Goal: Answer question/provide support: Share knowledge or assist other users

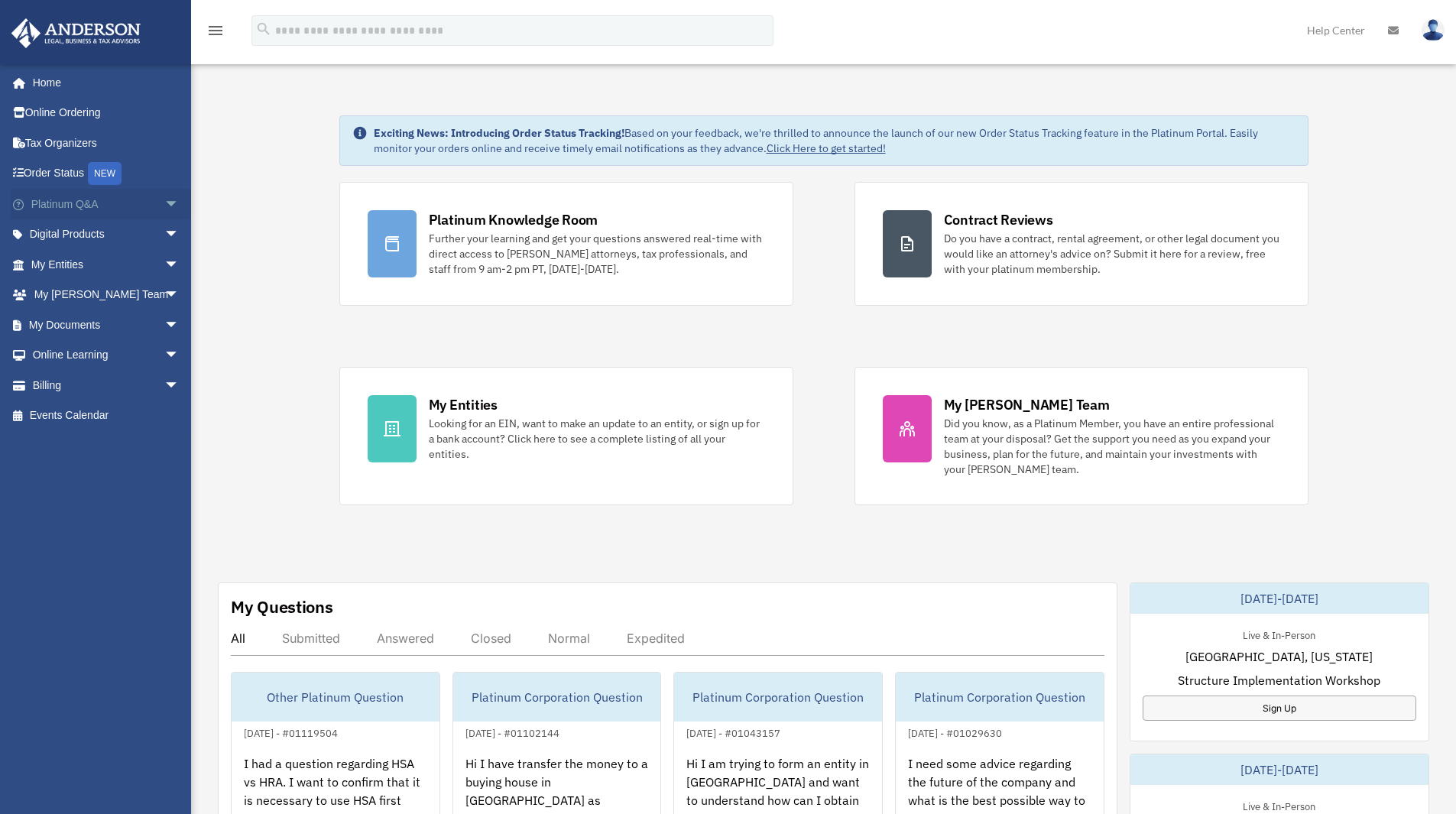
click at [131, 210] on link "Platinum Q&A arrow_drop_down" at bounding box center [106, 204] width 192 height 30
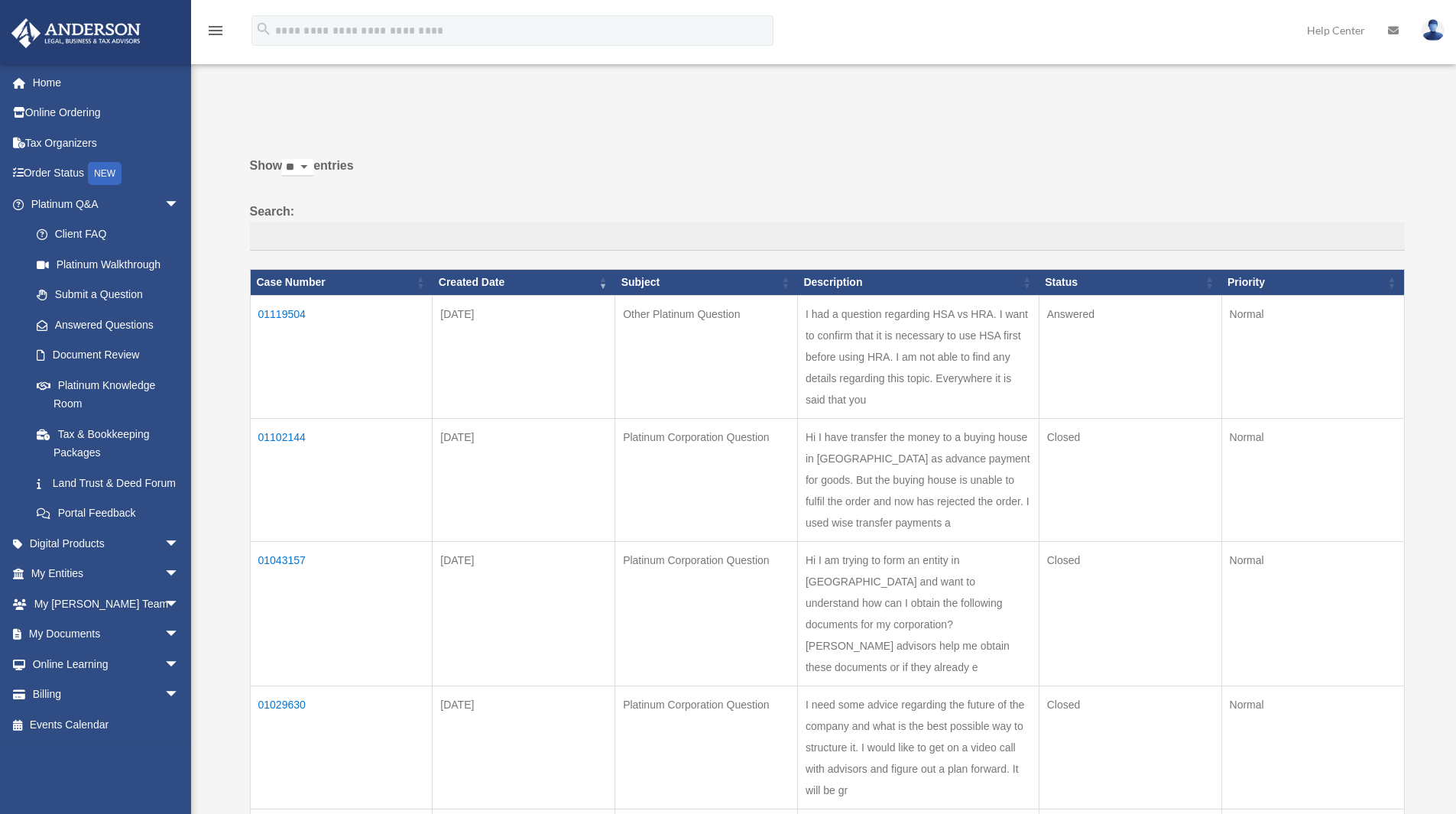
click at [296, 317] on td "01119504" at bounding box center [342, 356] width 183 height 123
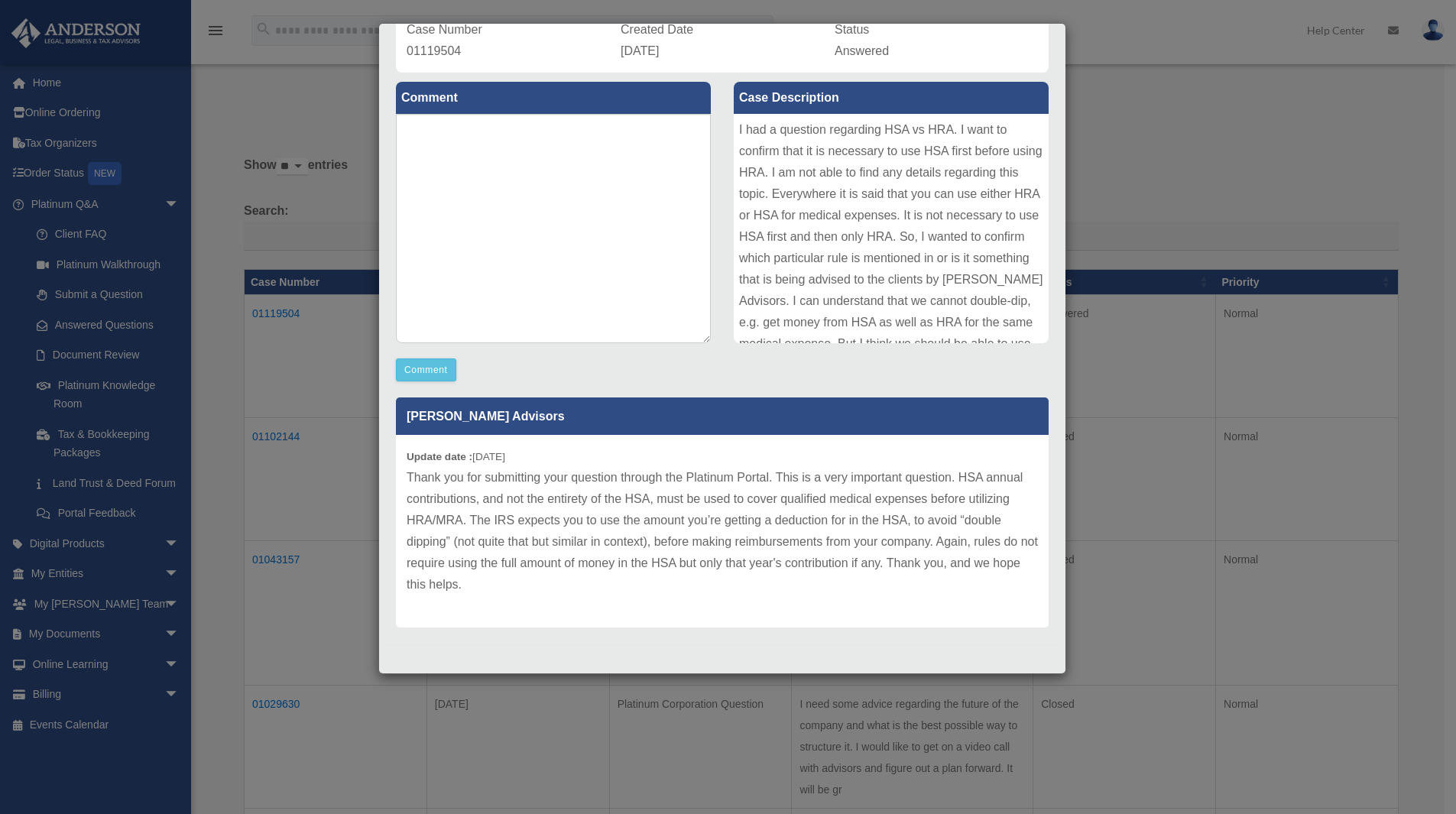
scroll to position [76, 0]
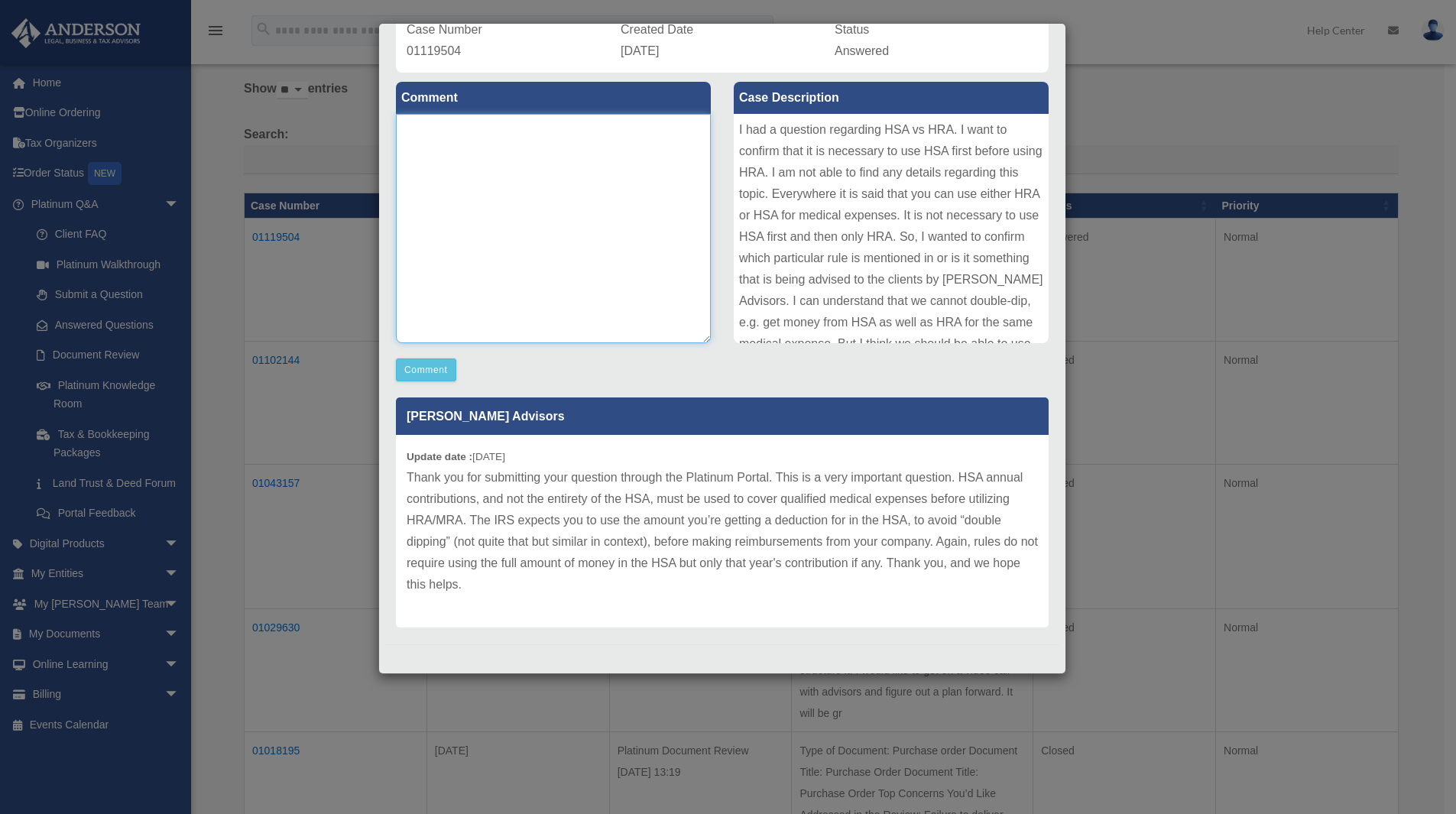
click at [486, 227] on textarea at bounding box center [554, 229] width 315 height 229
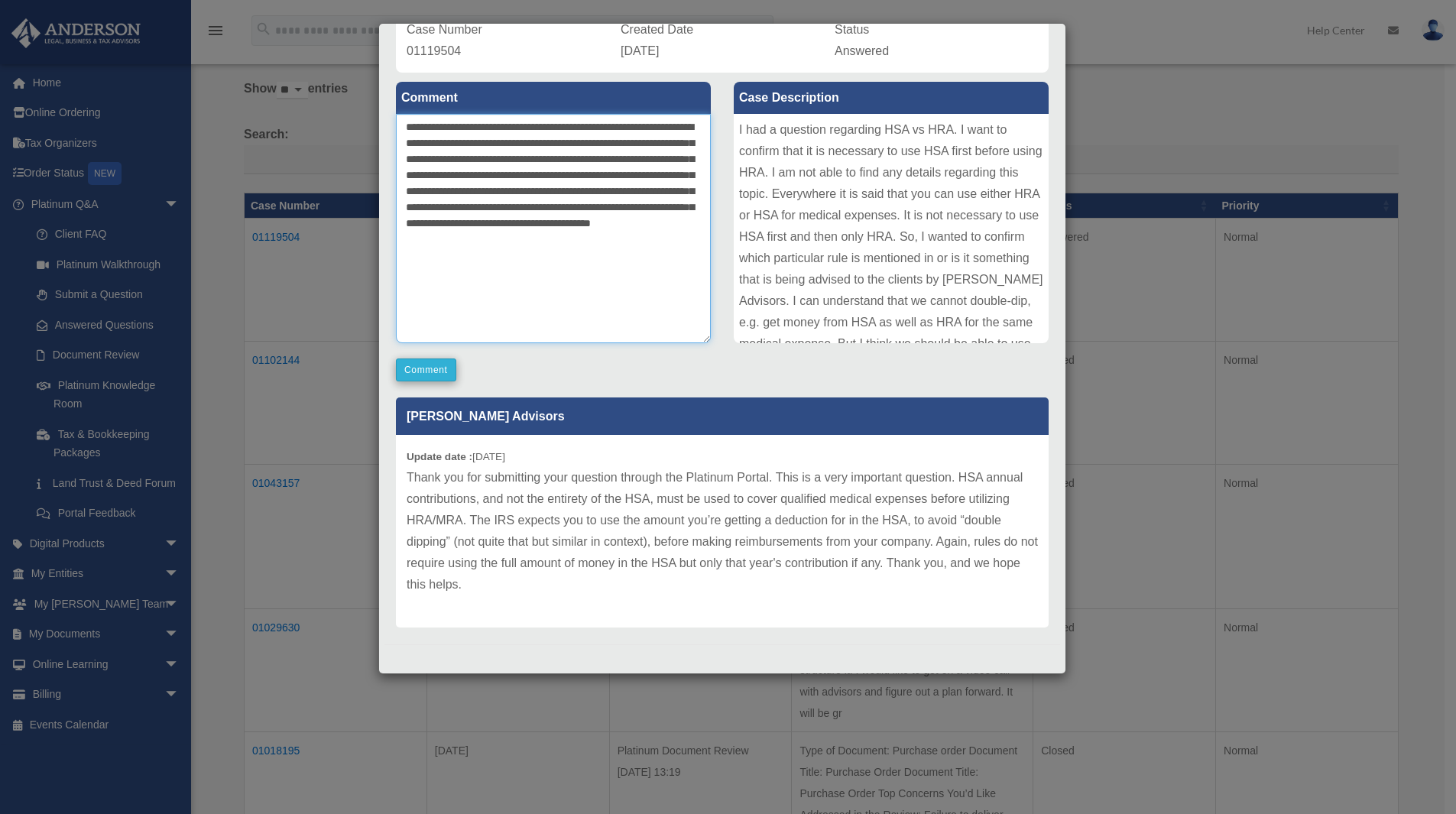
type textarea "**********"
click at [448, 365] on button "Comment" at bounding box center [426, 370] width 60 height 23
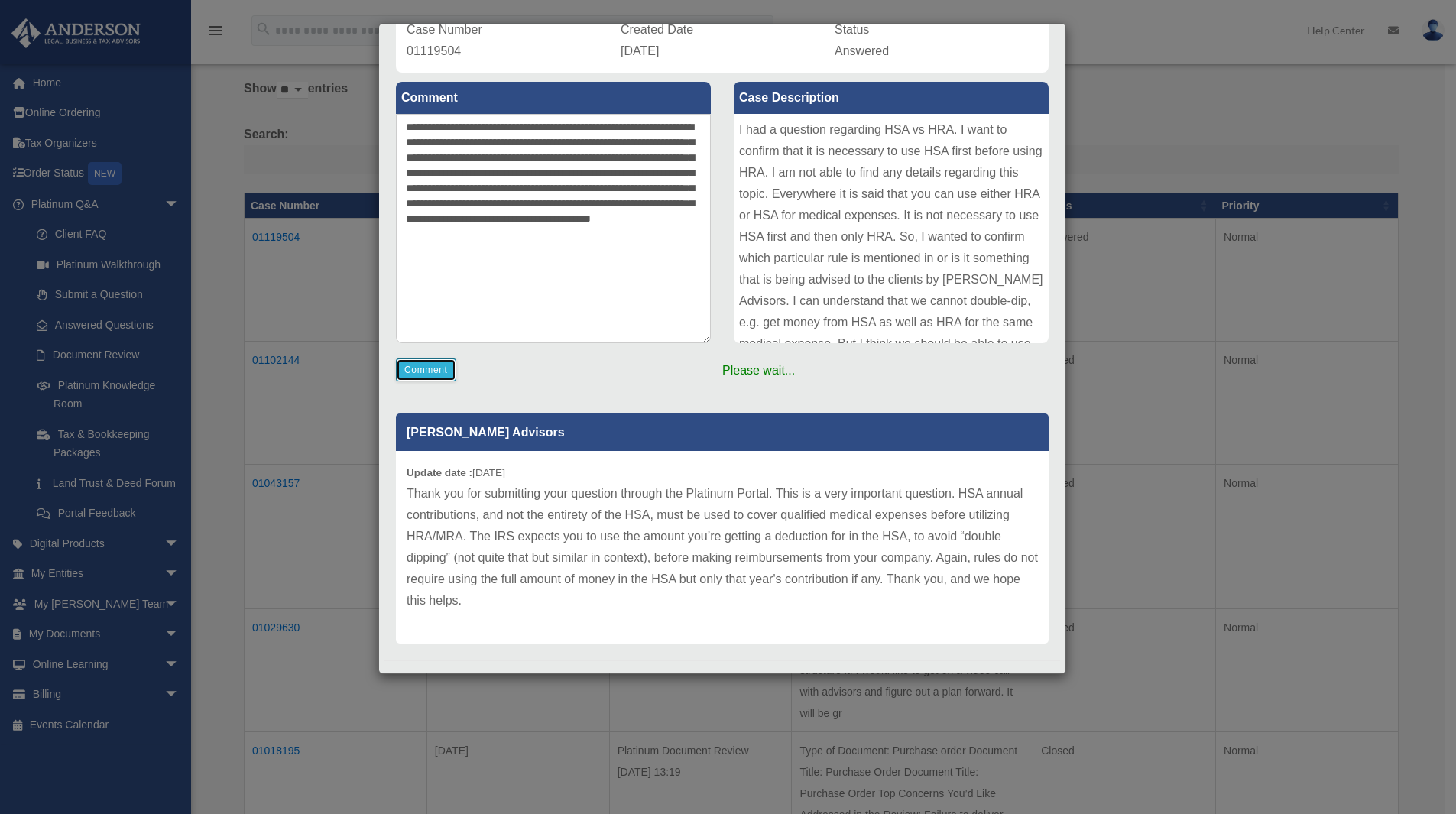
scroll to position [147, 0]
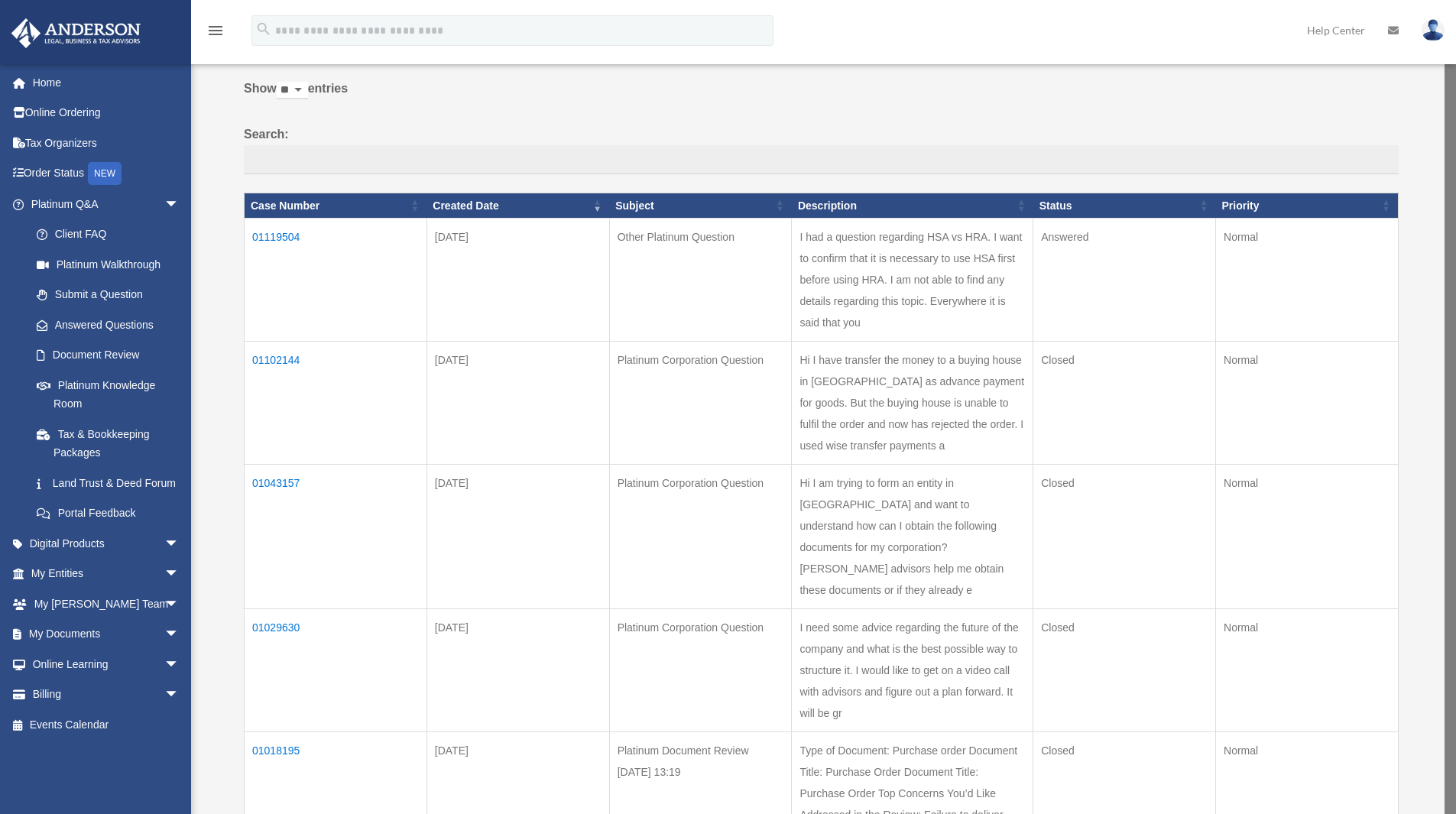
click at [277, 235] on td "01119504" at bounding box center [336, 280] width 183 height 123
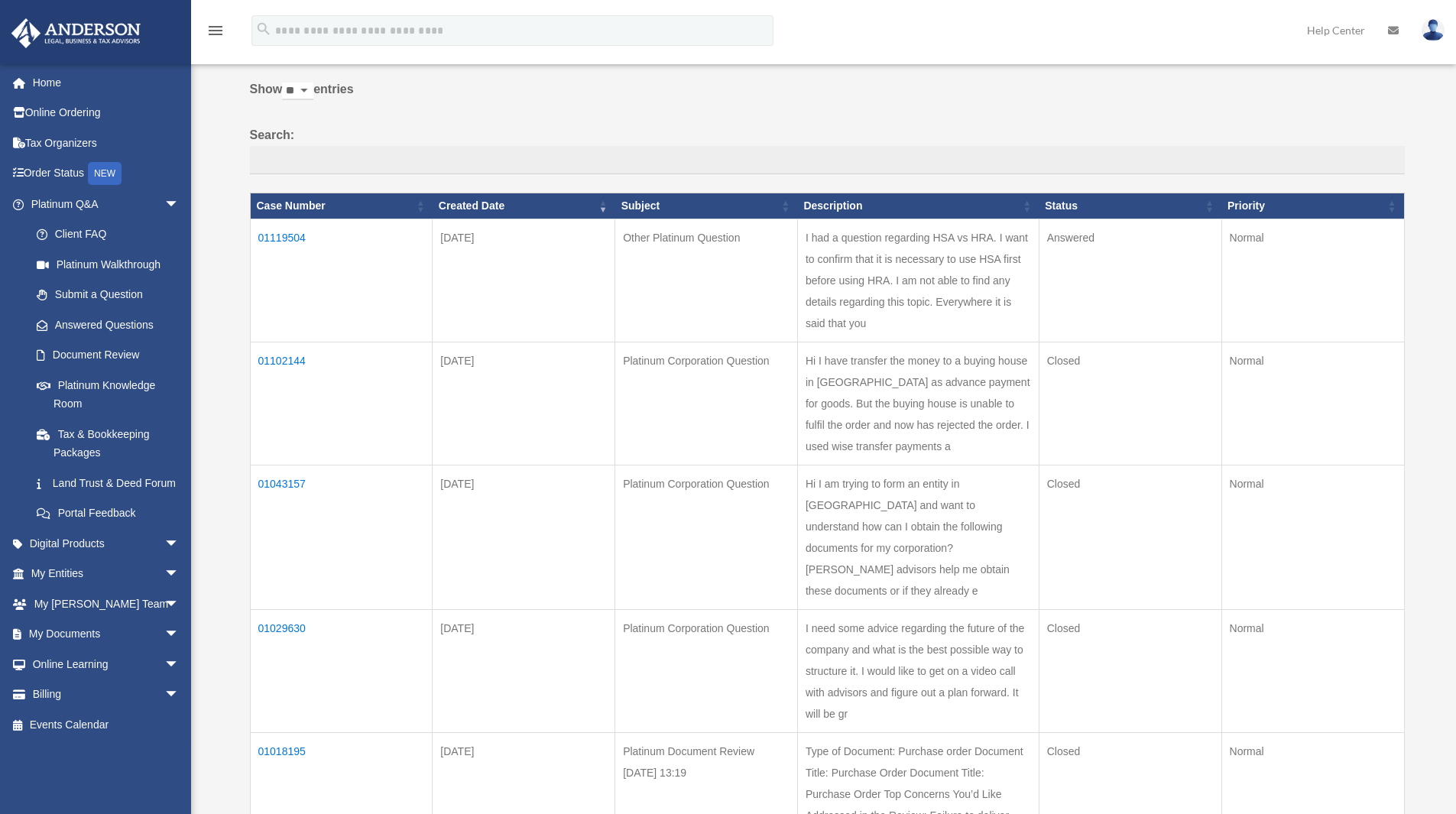
click at [300, 235] on td "01119504" at bounding box center [342, 280] width 183 height 123
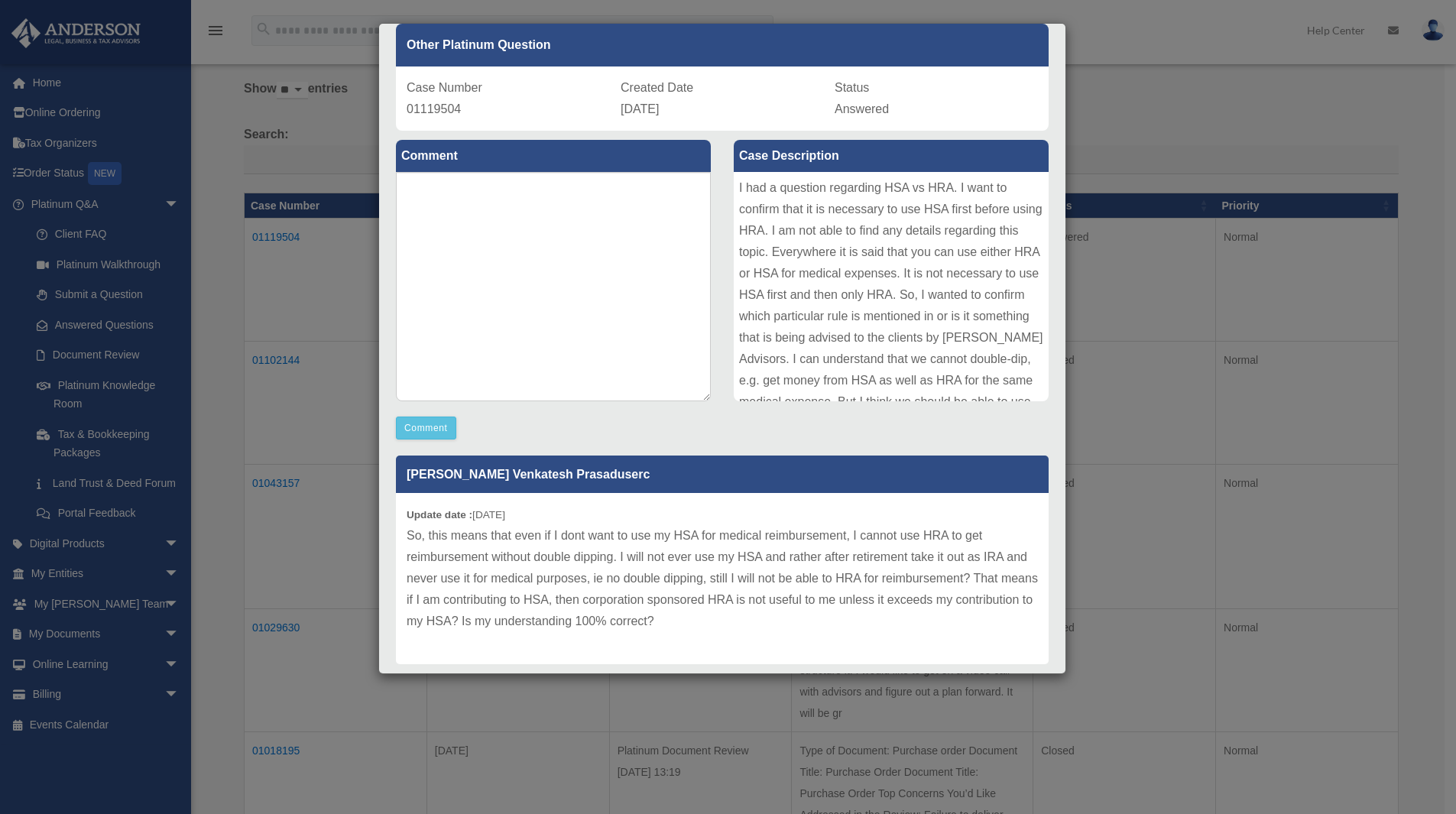
scroll to position [0, 0]
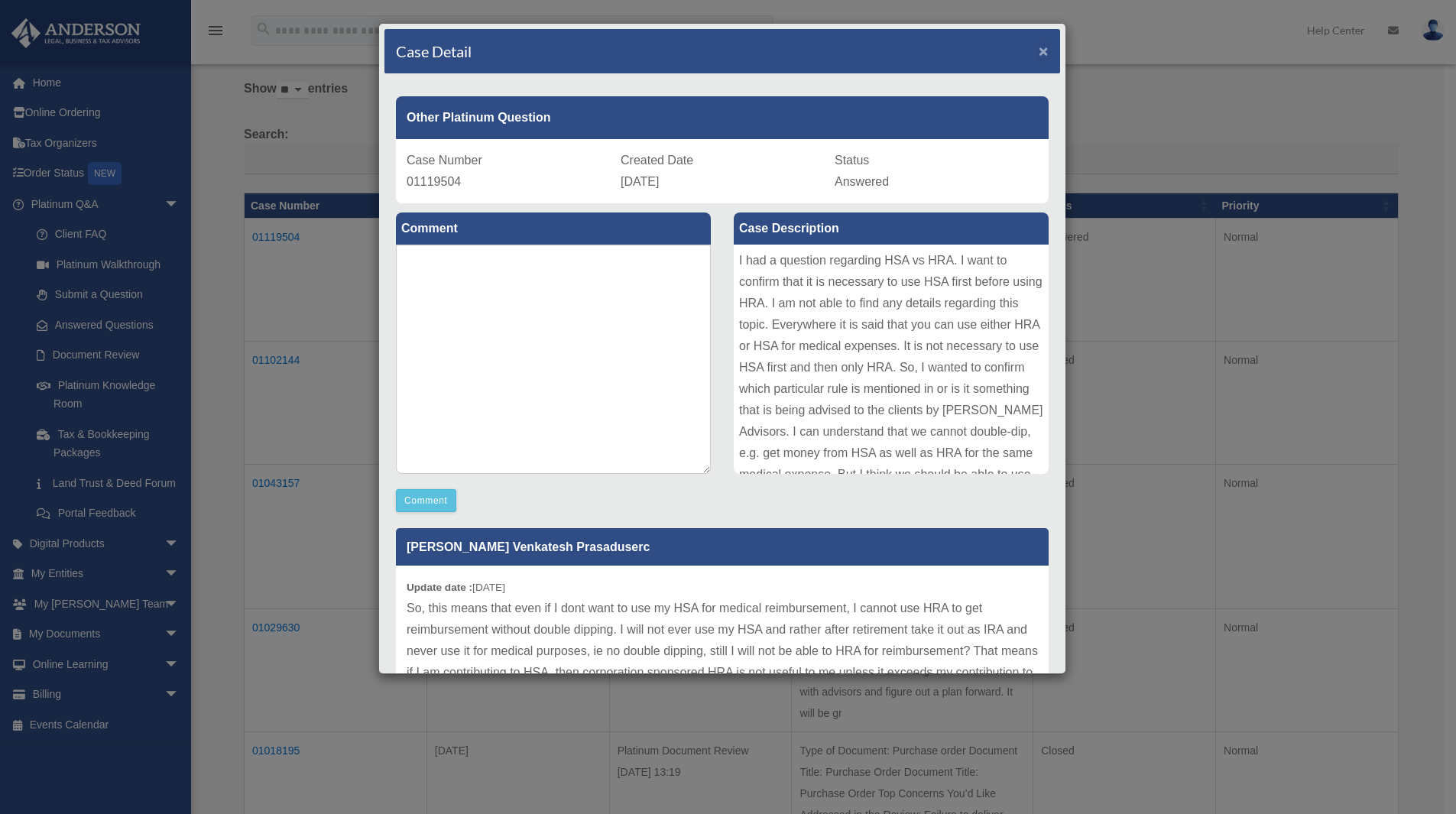
click at [1039, 50] on span "×" at bounding box center [1044, 51] width 10 height 18
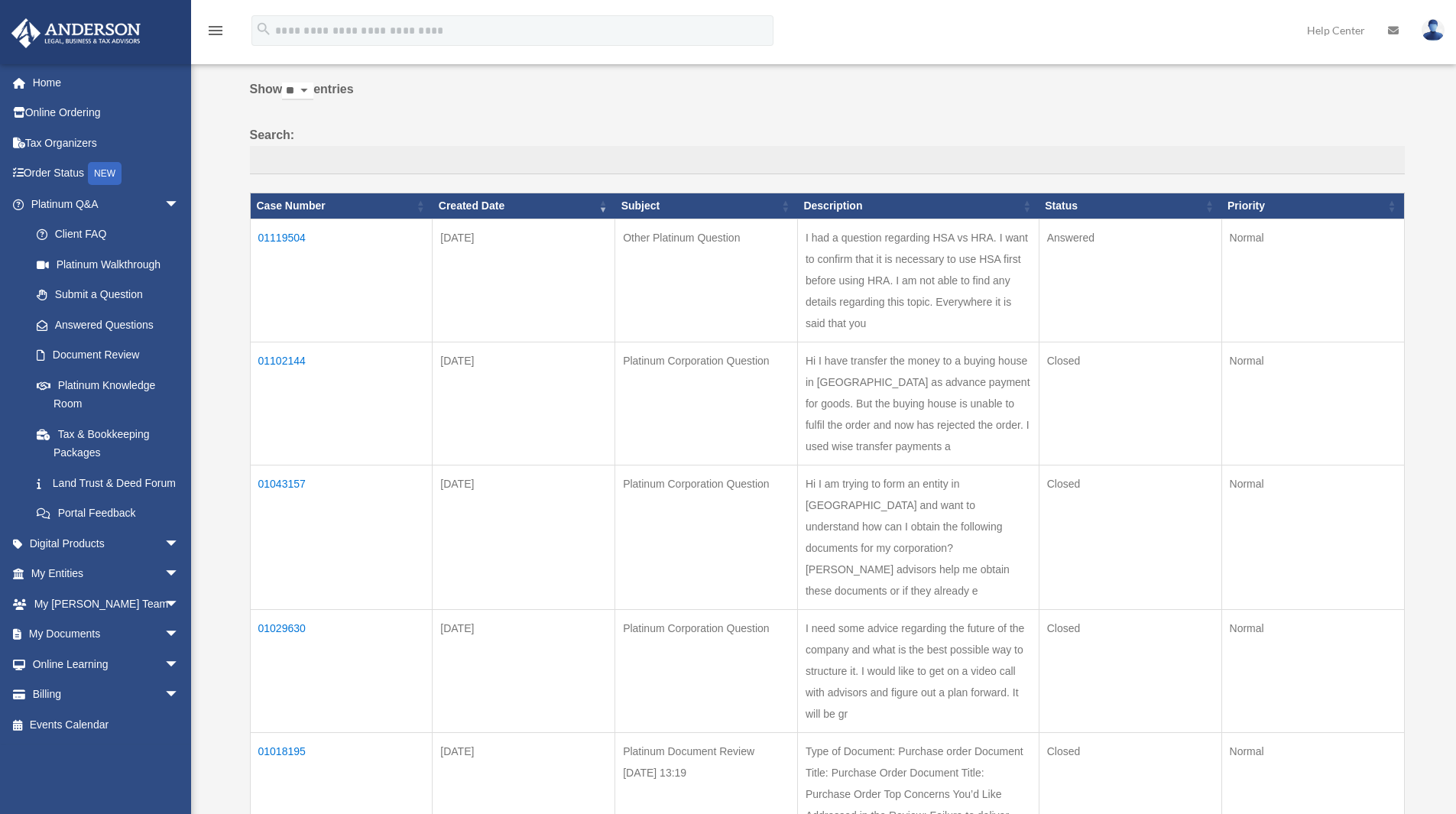
click at [295, 234] on td "01119504" at bounding box center [342, 280] width 183 height 123
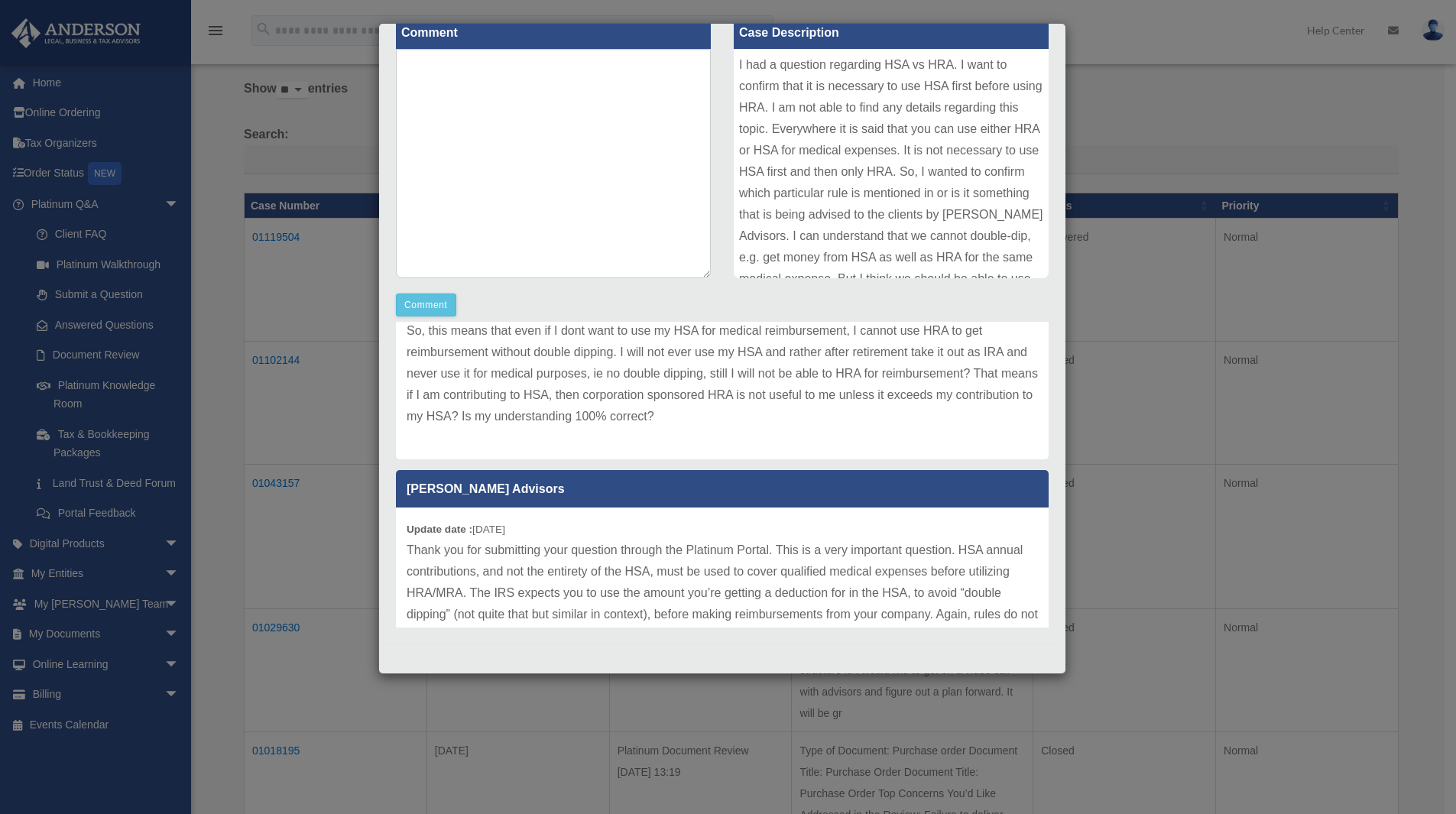
scroll to position [154, 0]
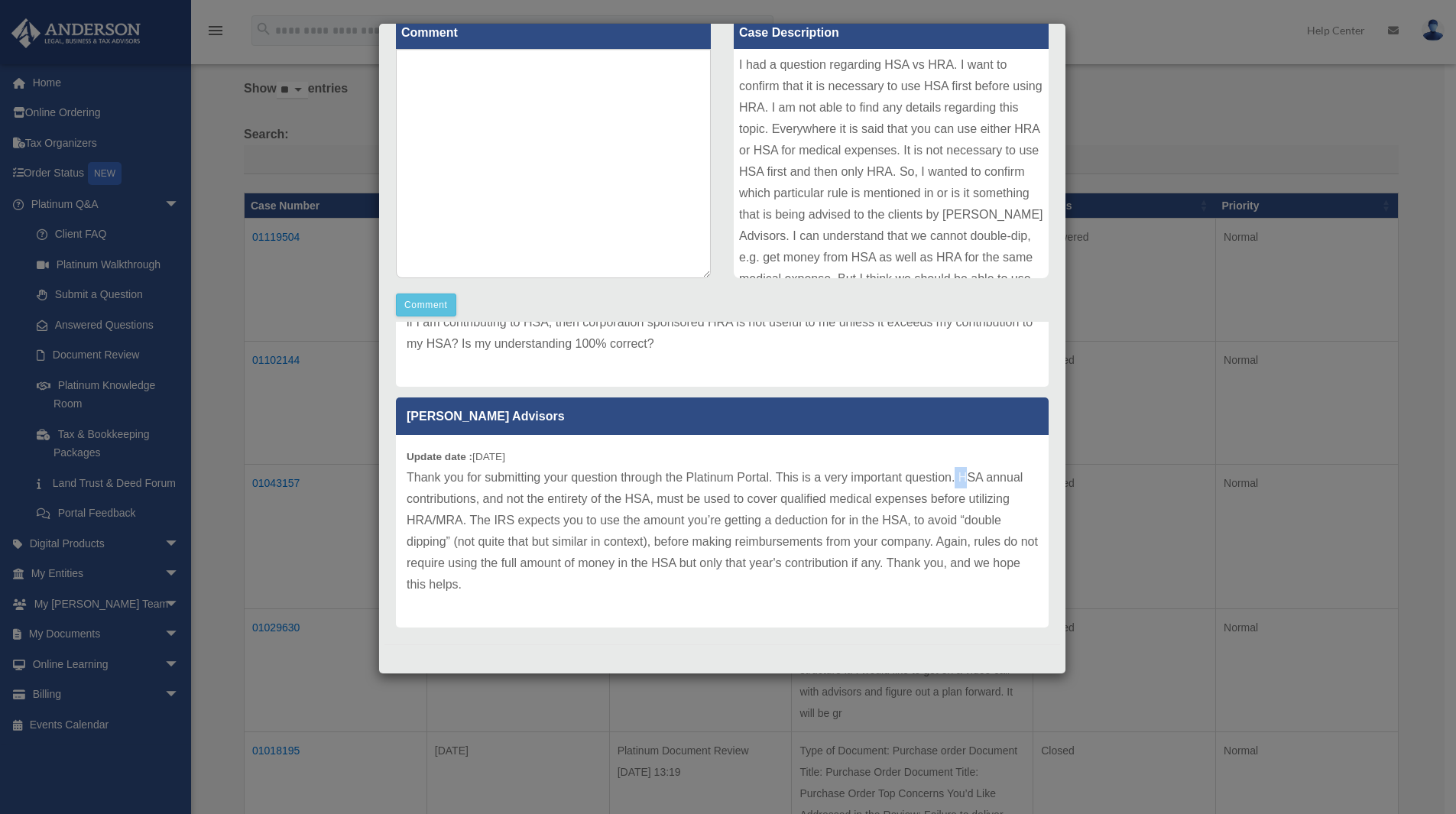
drag, startPoint x: 956, startPoint y: 474, endPoint x: 966, endPoint y: 476, distance: 10.2
click at [966, 476] on p "Thank you for submitting your question through the Platinum Portal. This is a v…" at bounding box center [722, 531] width 631 height 128
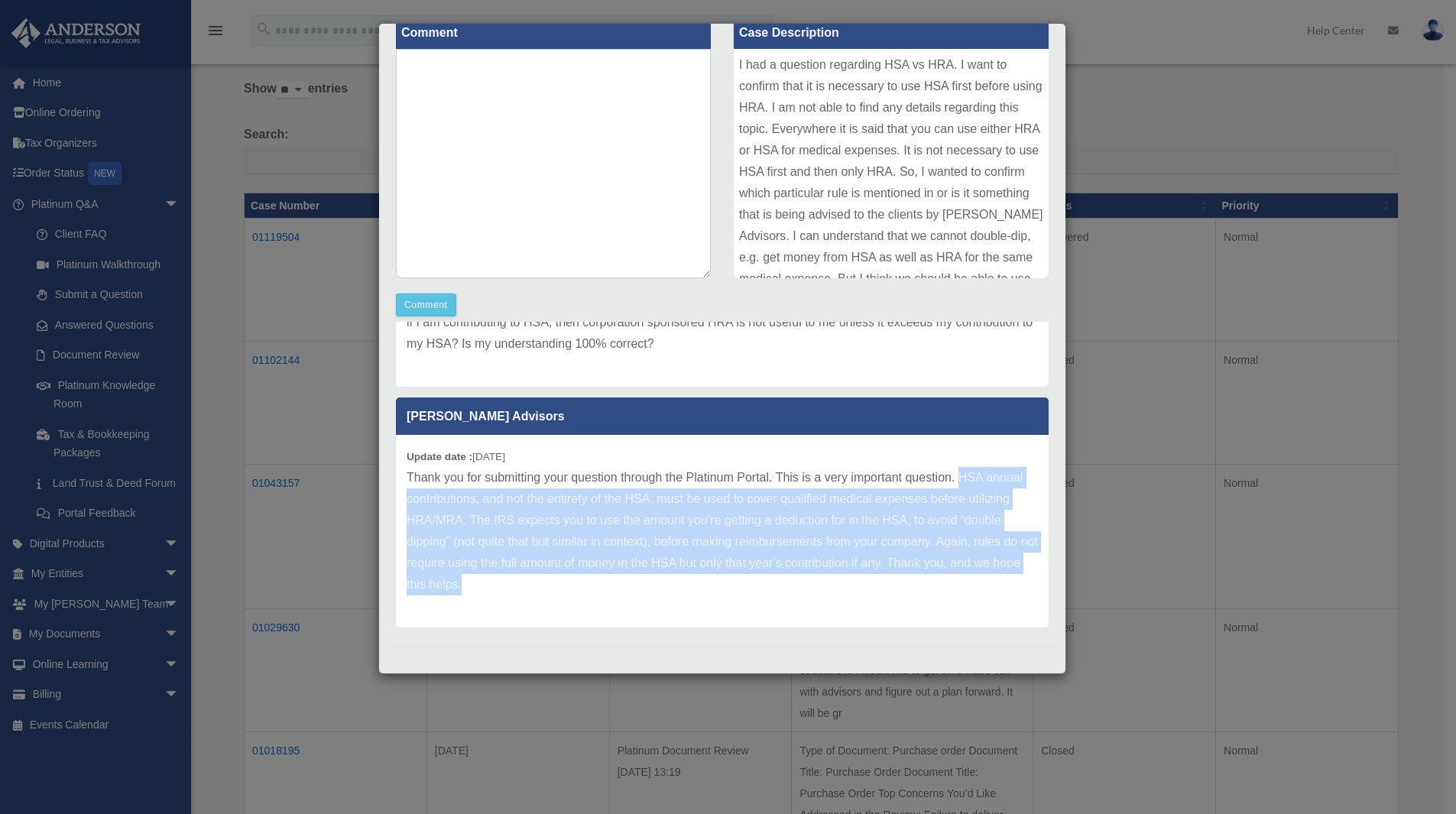
drag, startPoint x: 959, startPoint y: 476, endPoint x: 766, endPoint y: 581, distance: 219.7
click at [766, 581] on p "Thank you for submitting your question through the Platinum Portal. This is a v…" at bounding box center [722, 531] width 631 height 128
copy p "HSA annual contributions, and not the entirety of the HSA, must be used to cove…"
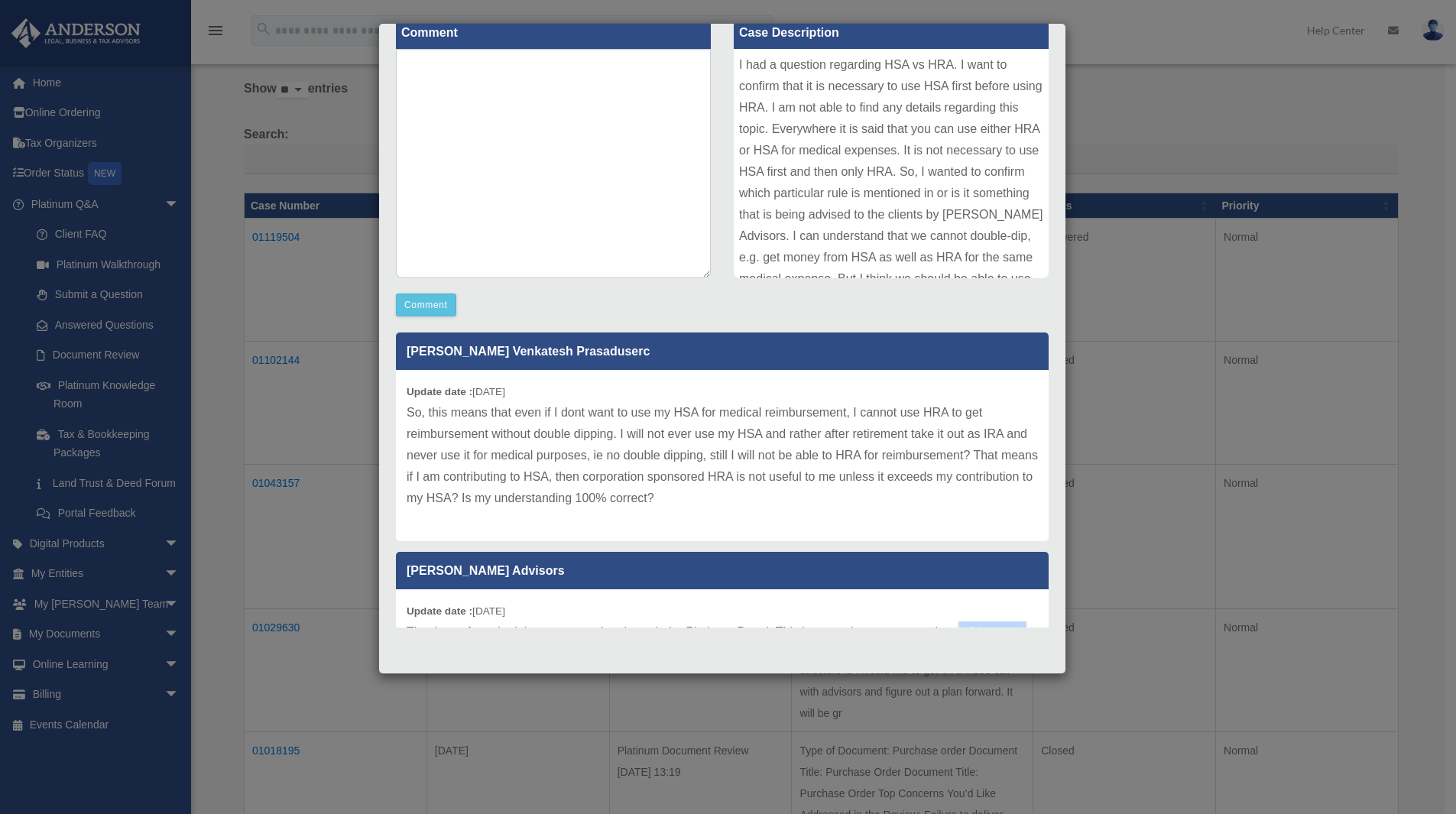
scroll to position [0, 0]
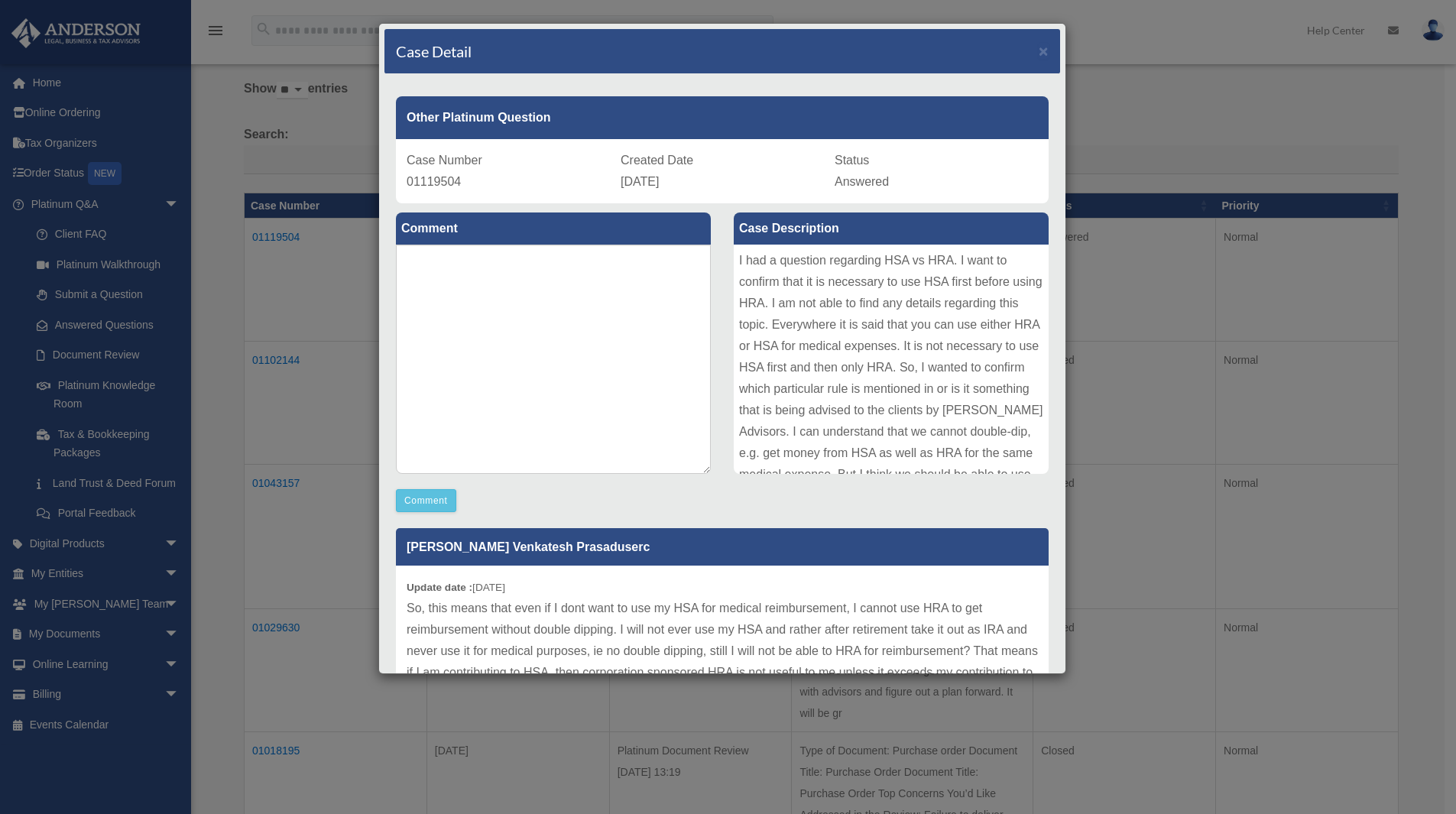
click at [1085, 261] on div "Case Detail × Other Platinum Question Case Number 01119504 Created Date Septemb…" at bounding box center [728, 407] width 1456 height 814
